Goal: Task Accomplishment & Management: Complete application form

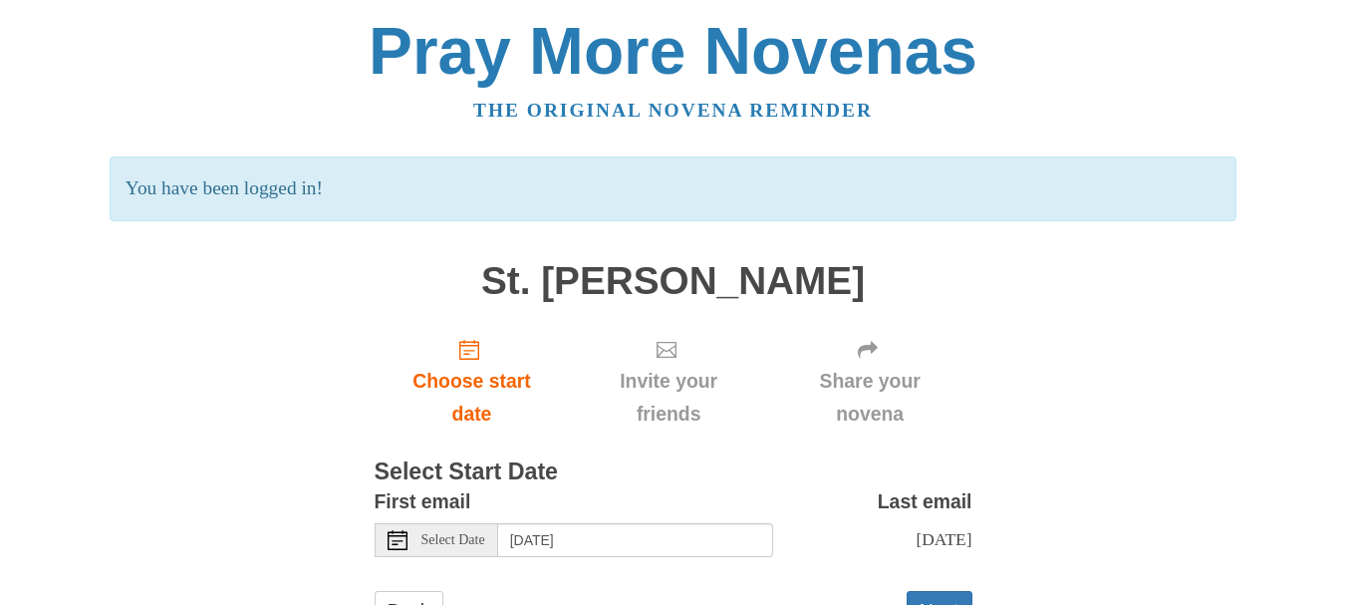
scroll to position [85, 0]
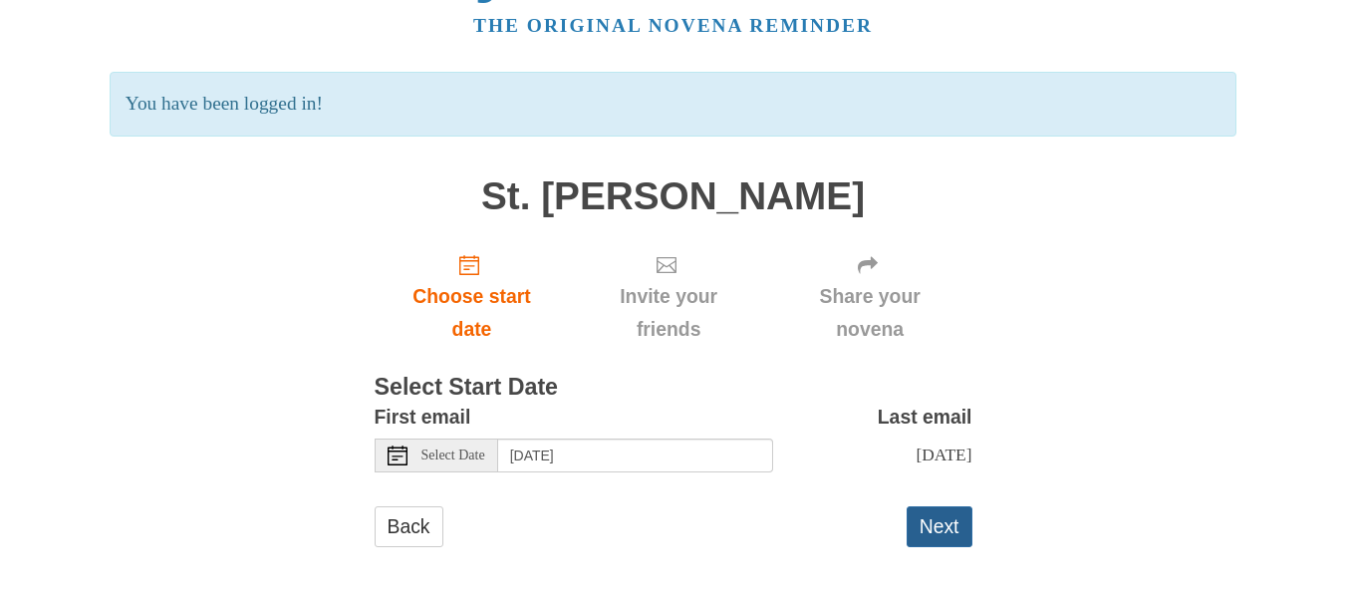
click at [943, 532] on button "Next" at bounding box center [940, 526] width 66 height 41
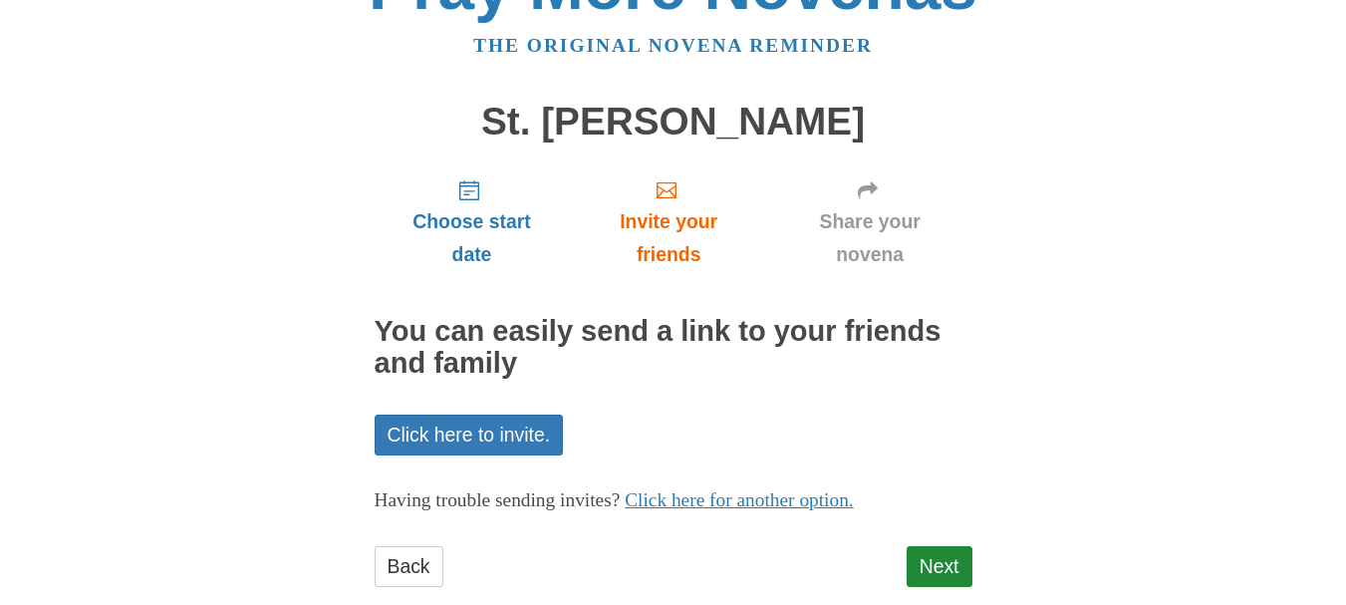
scroll to position [105, 0]
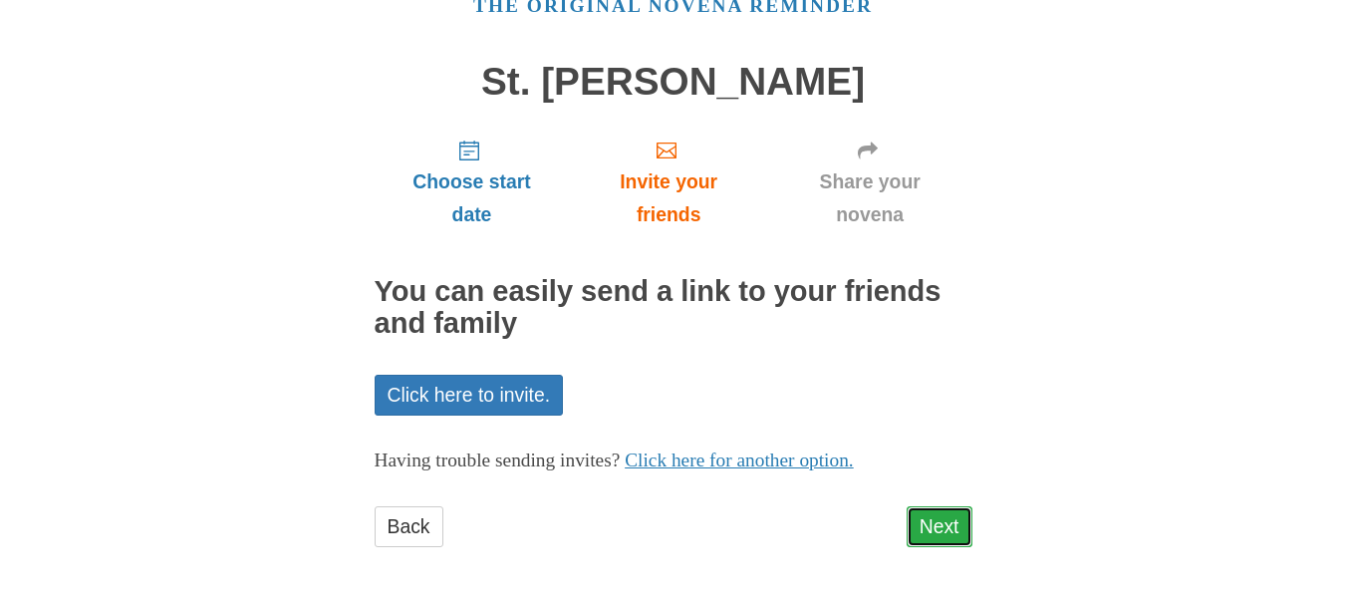
click at [942, 521] on link "Next" at bounding box center [940, 526] width 66 height 41
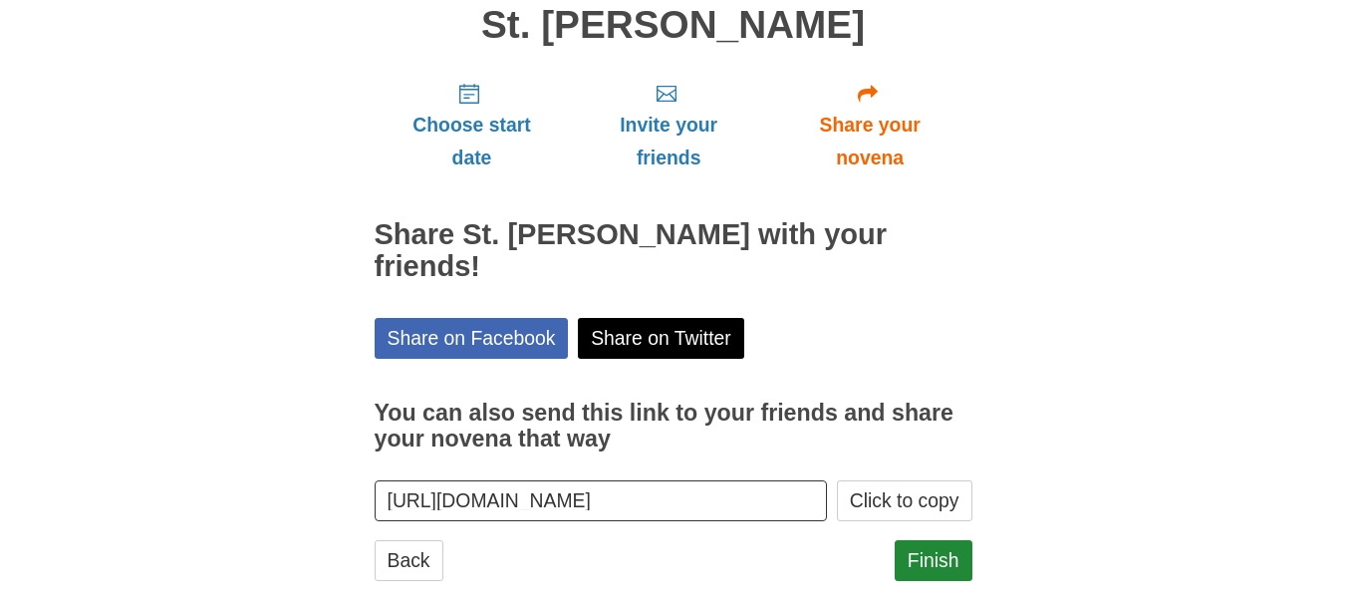
scroll to position [163, 0]
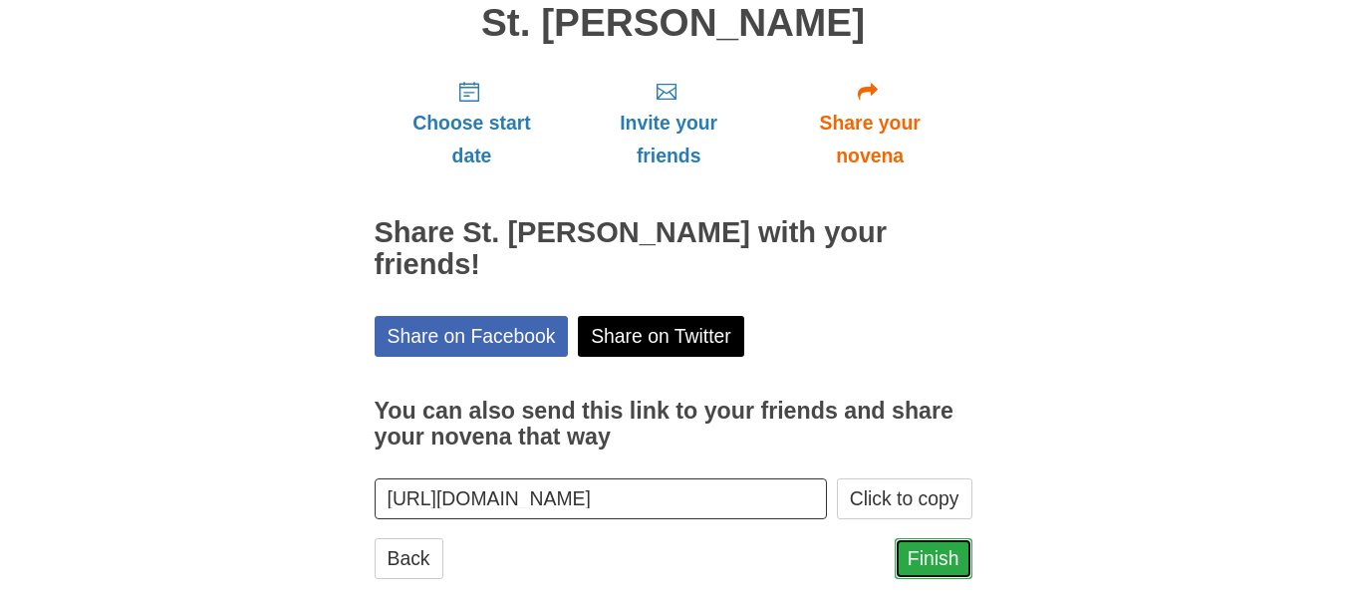
click at [919, 538] on link "Finish" at bounding box center [934, 558] width 78 height 41
